Goal: Navigation & Orientation: Find specific page/section

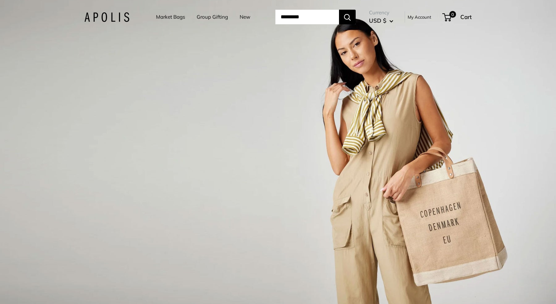
click at [166, 21] on link "Market Bags" at bounding box center [170, 16] width 29 height 9
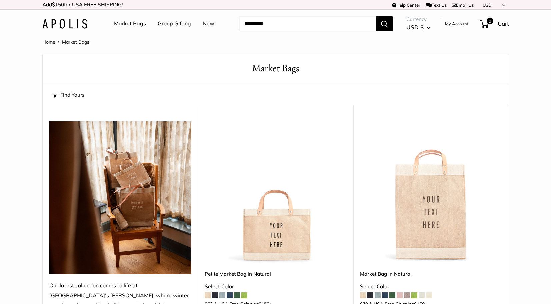
click at [46, 23] on img at bounding box center [64, 24] width 45 height 10
click at [76, 30] on div "Market Bags Group Gifting New Need help? Text Us: 20919 hello@apolisglobal.com …" at bounding box center [275, 23] width 466 height 21
click at [76, 26] on img at bounding box center [64, 24] width 45 height 10
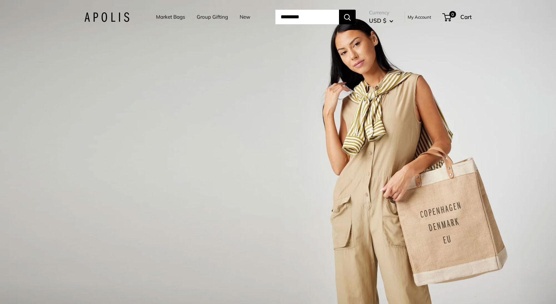
click at [198, 15] on link "Group Gifting" at bounding box center [212, 16] width 31 height 9
click at [173, 19] on link "Market Bags" at bounding box center [170, 16] width 29 height 9
click at [157, 17] on link "Market Bags" at bounding box center [170, 16] width 29 height 9
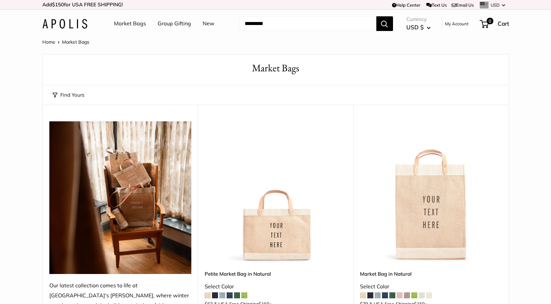
click at [175, 25] on link "Group Gifting" at bounding box center [174, 24] width 33 height 10
click at [177, 28] on link "Group Gifting" at bounding box center [174, 24] width 33 height 10
click at [209, 21] on link "New" at bounding box center [209, 24] width 12 height 10
